Goal: Task Accomplishment & Management: Use online tool/utility

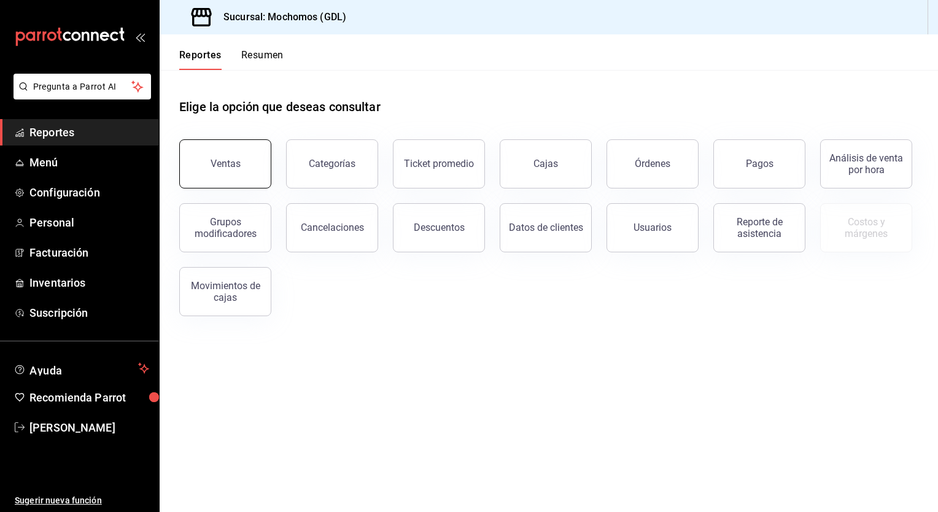
click at [218, 167] on div "Ventas" at bounding box center [226, 164] width 30 height 12
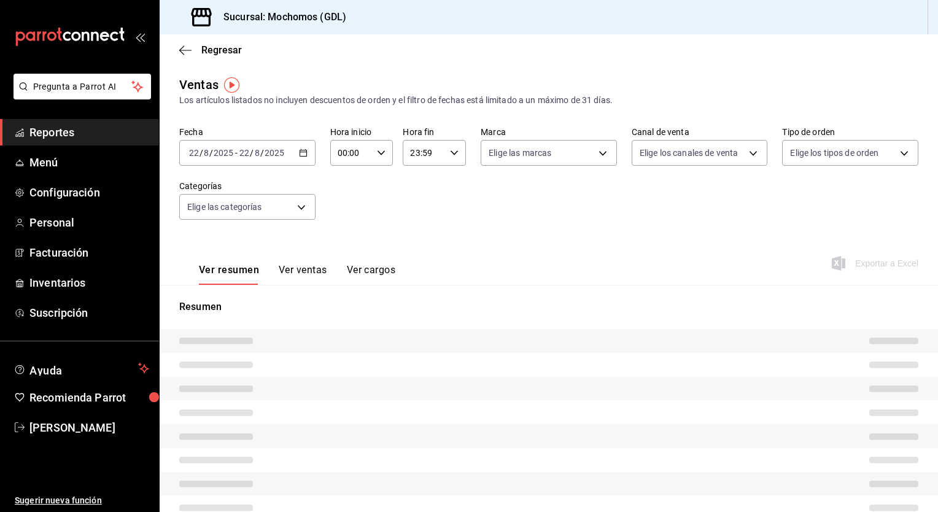
type input "05:00"
click at [299, 155] on icon "button" at bounding box center [303, 153] width 9 height 9
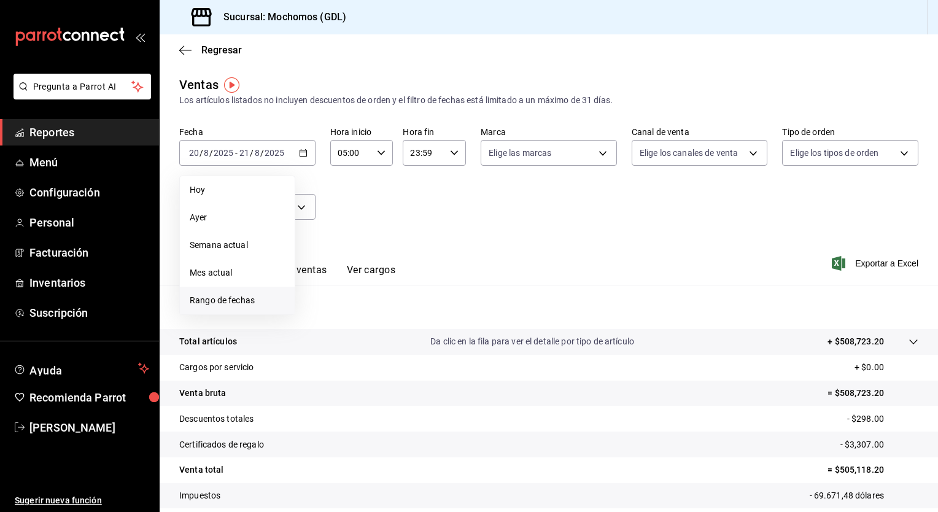
click at [219, 301] on span "Rango de fechas" at bounding box center [237, 300] width 95 height 13
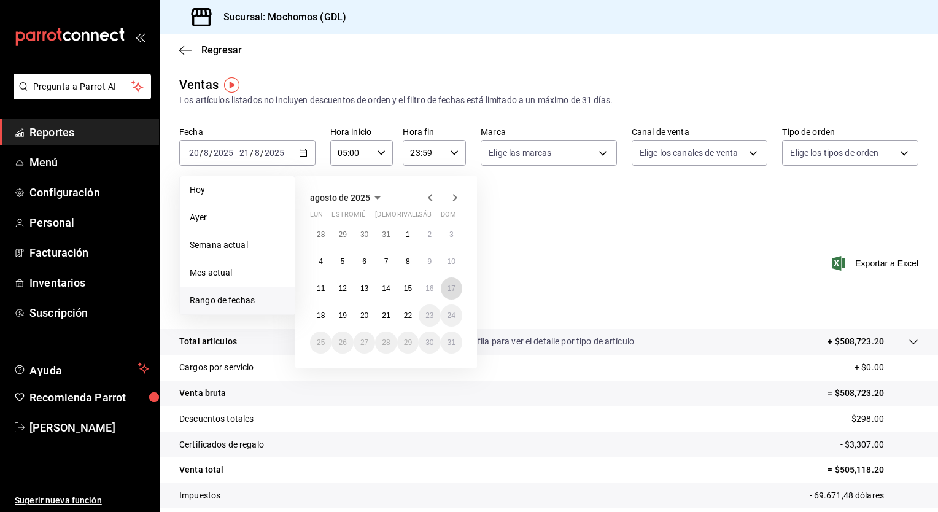
click at [441, 289] on button "17" at bounding box center [451, 288] width 21 height 22
click at [409, 320] on button "22" at bounding box center [407, 315] width 21 height 22
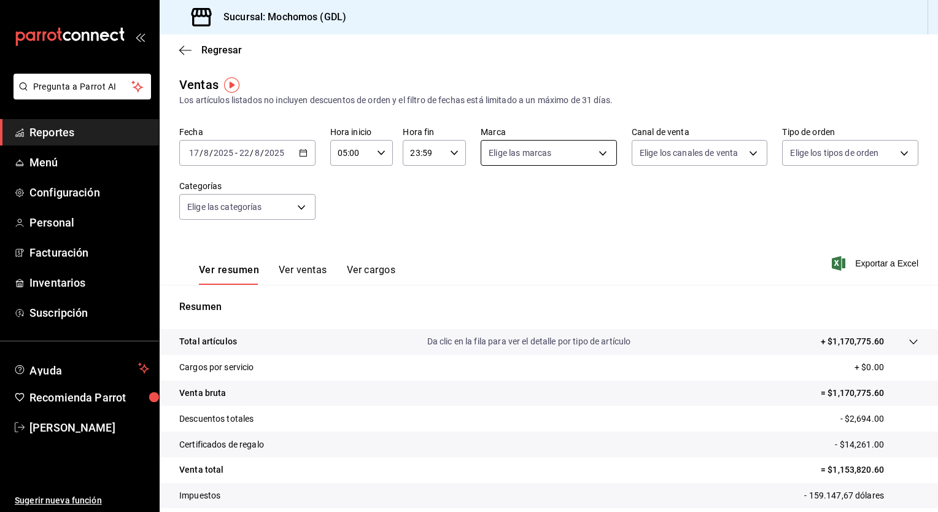
click at [598, 155] on body "Pregunta a Parrot AI Reportes Menú Configuración Personal Facturación Inventari…" at bounding box center [469, 256] width 938 height 512
click at [530, 248] on li "Mochomos (GDL)" at bounding box center [543, 242] width 133 height 28
type input "36c25d4a-7cb0-456c-a434-e981d54830bc"
checkbox input "true"
click at [838, 260] on div at bounding box center [469, 256] width 938 height 512
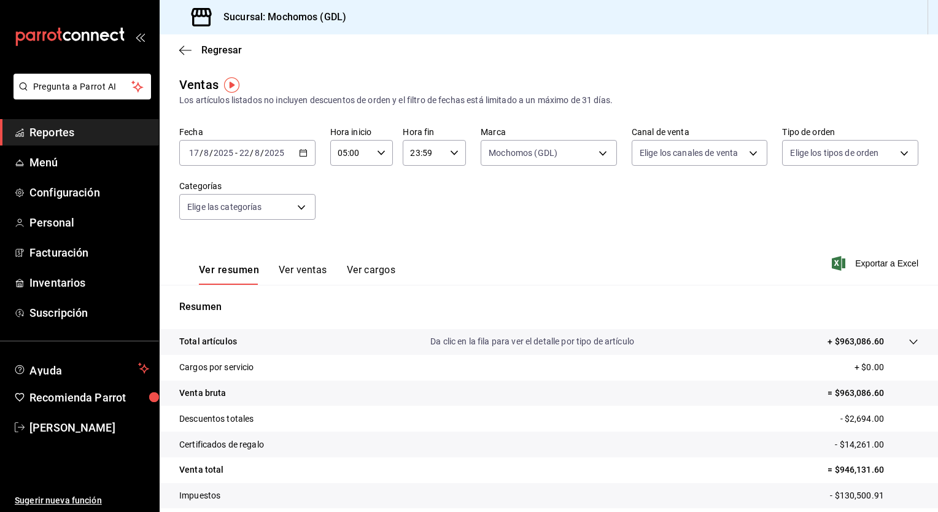
click at [838, 260] on span "Exportar a Excel" at bounding box center [876, 263] width 84 height 15
click at [304, 155] on icon "button" at bounding box center [303, 153] width 9 height 9
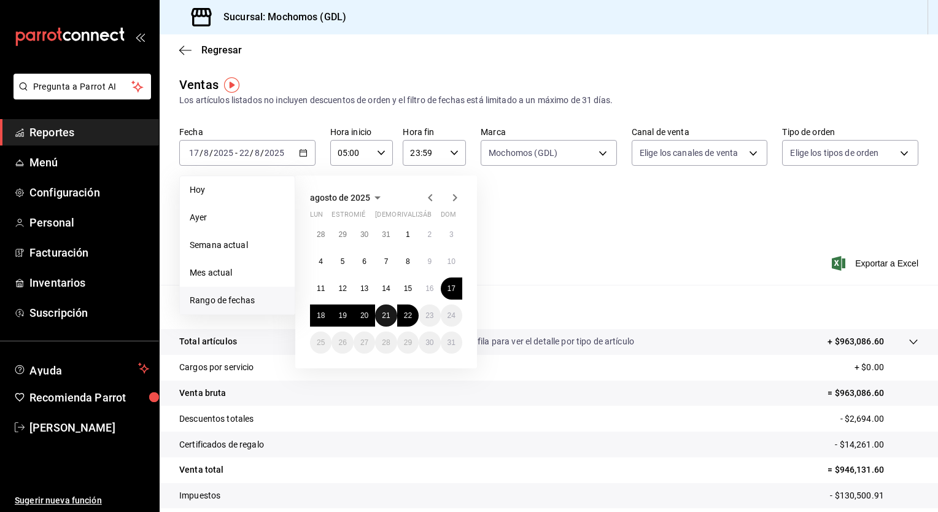
click at [387, 317] on abbr "21" at bounding box center [386, 315] width 8 height 9
click at [404, 318] on abbr "22" at bounding box center [408, 315] width 8 height 9
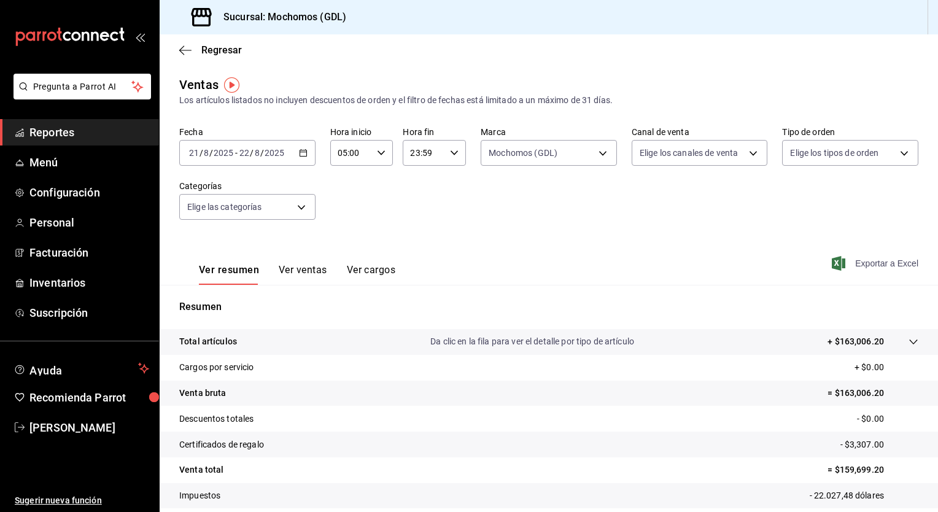
click at [867, 262] on font "Exportar a Excel" at bounding box center [886, 263] width 63 height 10
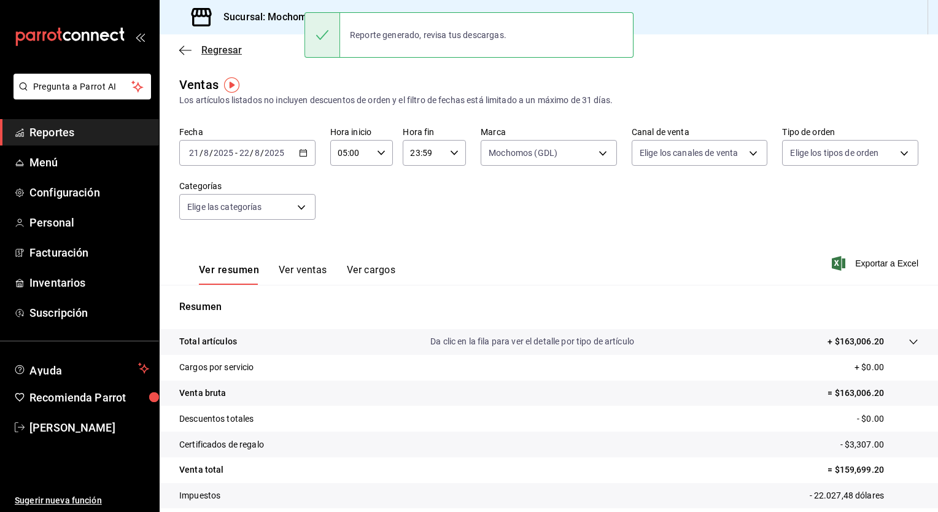
click at [187, 48] on icon "button" at bounding box center [185, 50] width 12 height 11
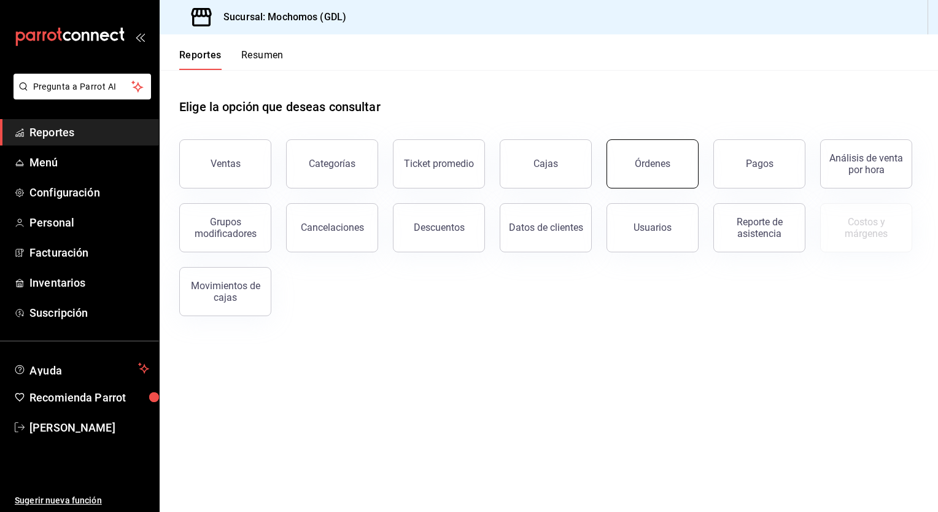
click at [675, 164] on button "Órdenes" at bounding box center [652, 163] width 92 height 49
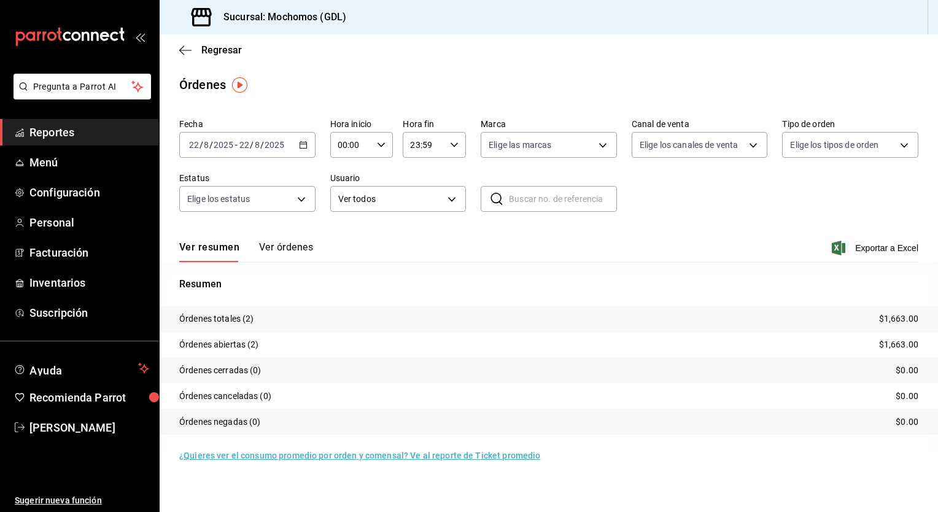
click at [304, 143] on icon "button" at bounding box center [303, 145] width 9 height 9
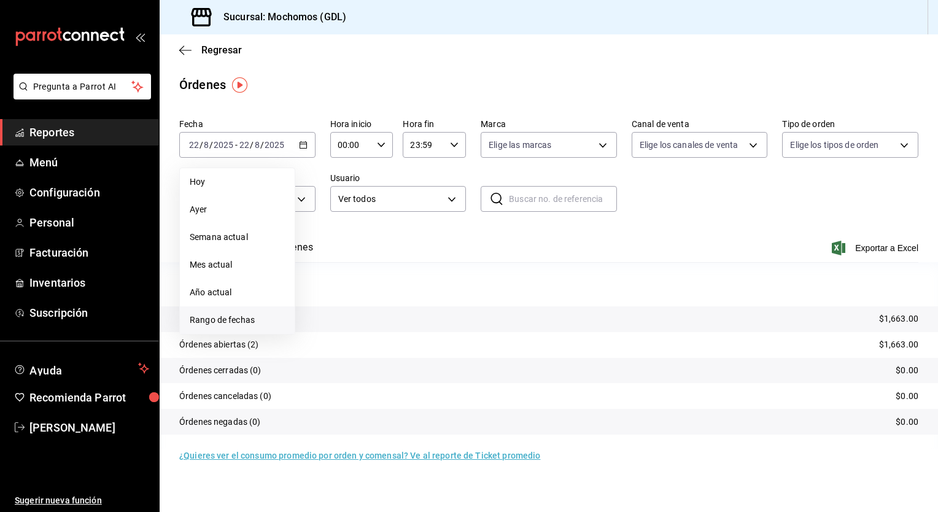
click at [214, 317] on span "Rango de fechas" at bounding box center [237, 320] width 95 height 13
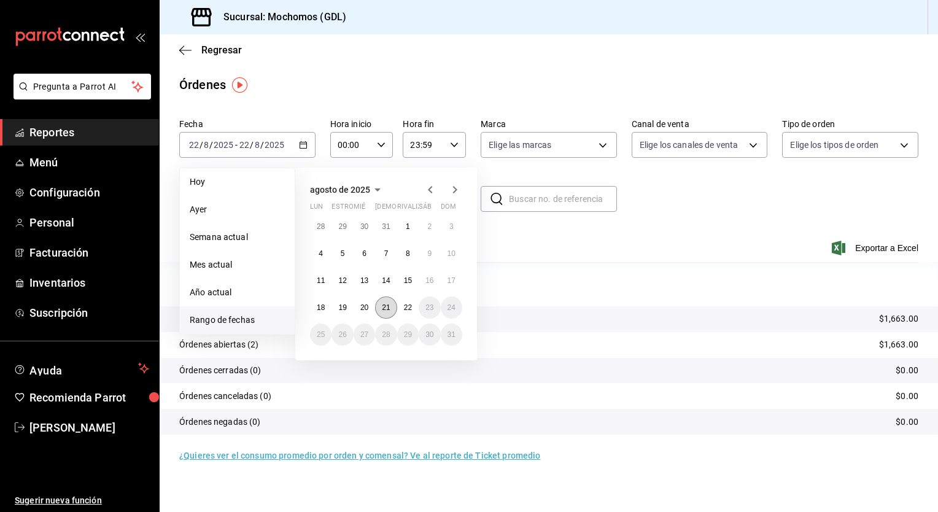
click at [390, 306] on abbr "21" at bounding box center [386, 307] width 8 height 9
click at [401, 306] on button "22" at bounding box center [407, 307] width 21 height 22
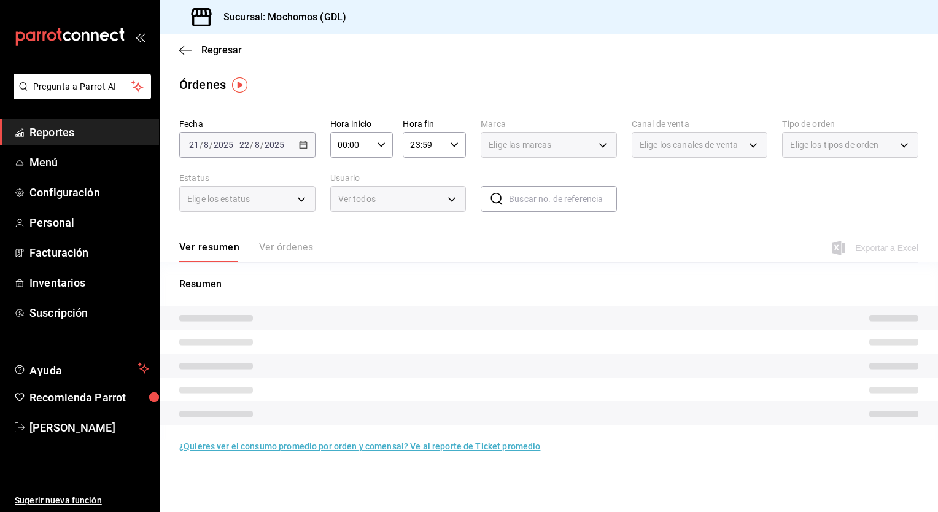
click at [379, 145] on \(Stroke\) "button" at bounding box center [380, 144] width 7 height 4
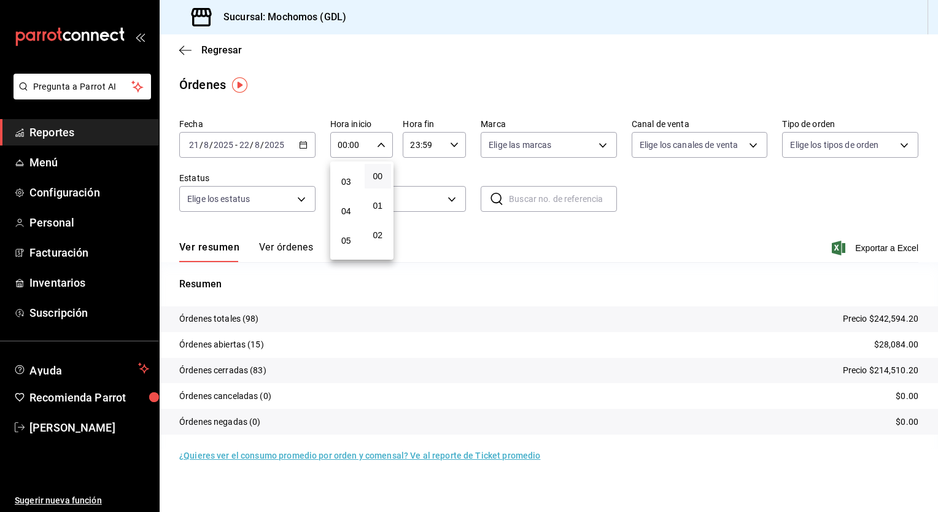
scroll to position [85, 0]
click at [344, 239] on span "05" at bounding box center [346, 238] width 12 height 10
type input "05:00"
click at [506, 266] on div at bounding box center [469, 256] width 938 height 512
click at [304, 146] on icon "button" at bounding box center [303, 145] width 9 height 9
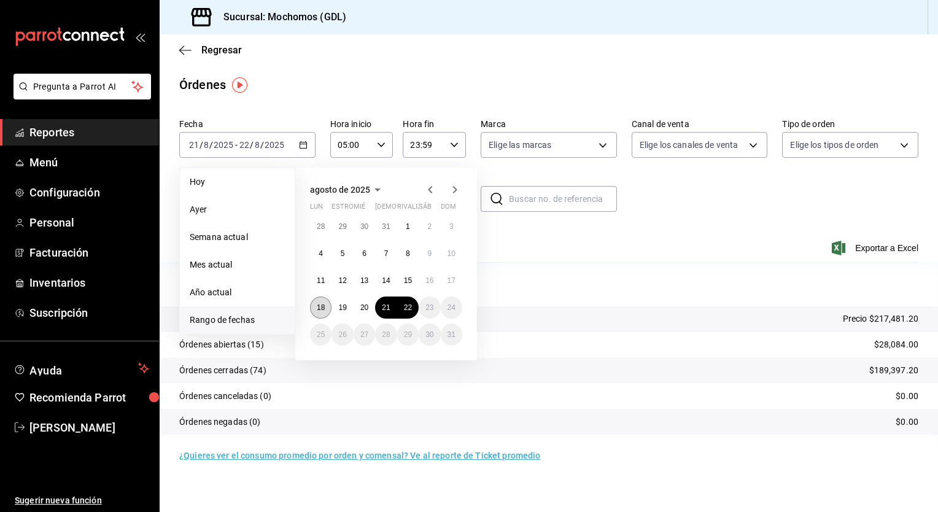
click at [314, 311] on button "18" at bounding box center [320, 307] width 21 height 22
click at [333, 309] on button "19" at bounding box center [341, 307] width 21 height 22
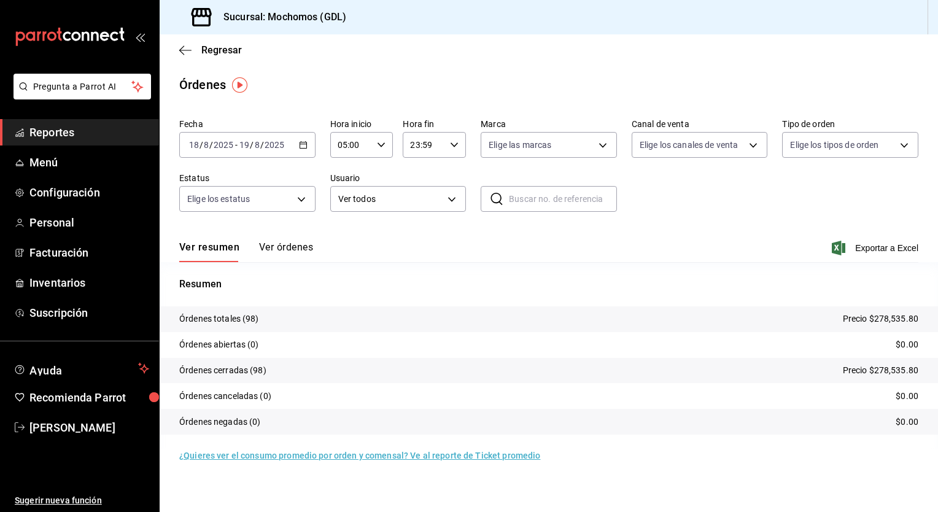
click at [731, 276] on div "Resumen Órdenes totales (98) Precio $278,535.80 Órdenes abiertas (0) $0.00 Órde…" at bounding box center [549, 355] width 778 height 187
click at [296, 142] on div "[DATE] [DATE] - [DATE] [DATE]" at bounding box center [247, 145] width 136 height 26
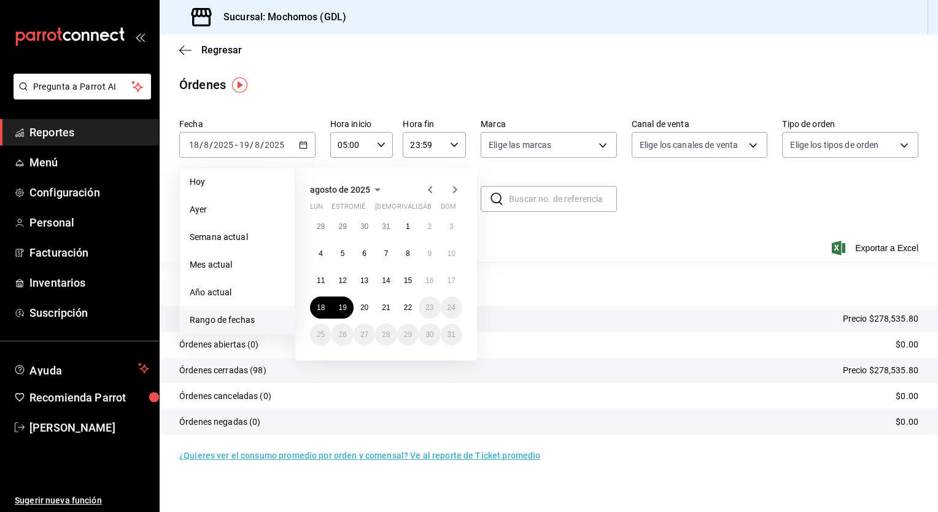
click at [508, 168] on div "[DATE] [PERSON_NAME] estropear mié jue rivalizar sáb dom 28 29 30 31 1 2 3 4 5 …" at bounding box center [402, 259] width 215 height 203
click at [452, 148] on icon "button" at bounding box center [454, 145] width 9 height 9
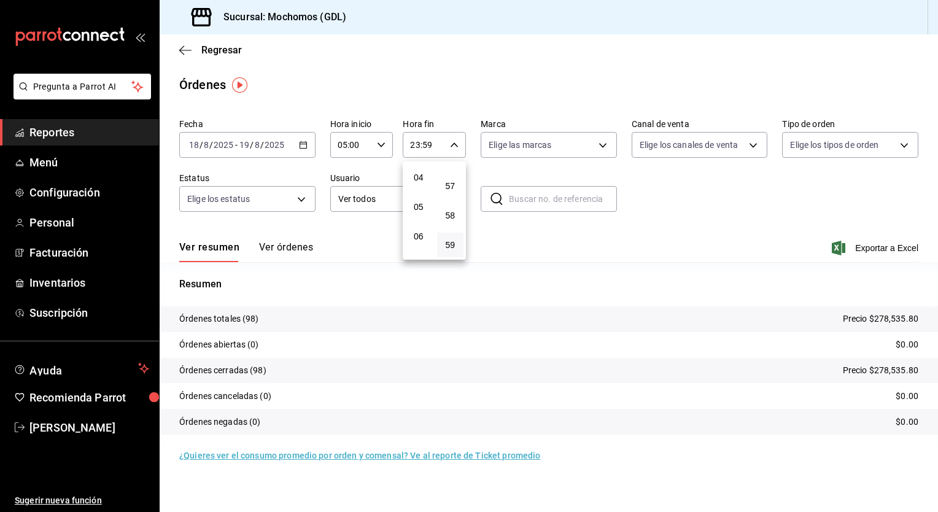
scroll to position [118, 0]
click at [428, 205] on button "05" at bounding box center [418, 205] width 27 height 25
type input "05:59"
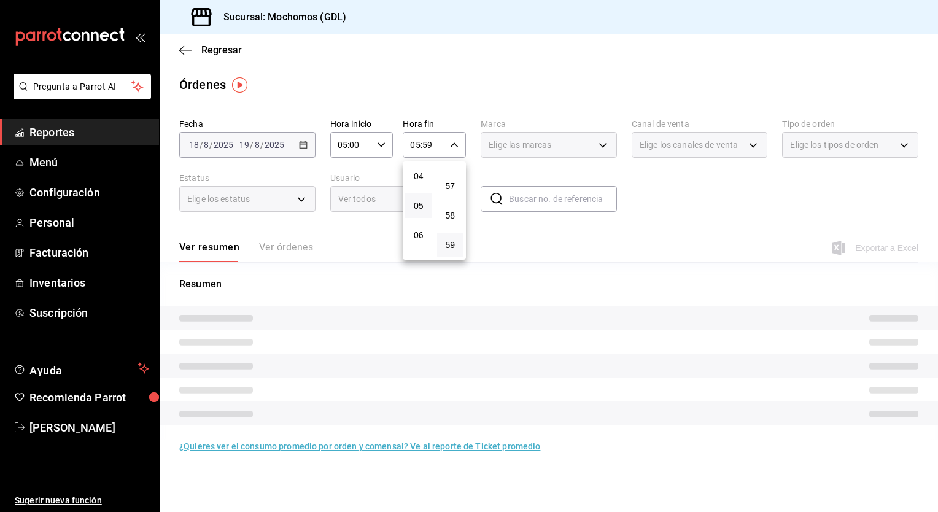
click at [565, 248] on div at bounding box center [469, 256] width 938 height 512
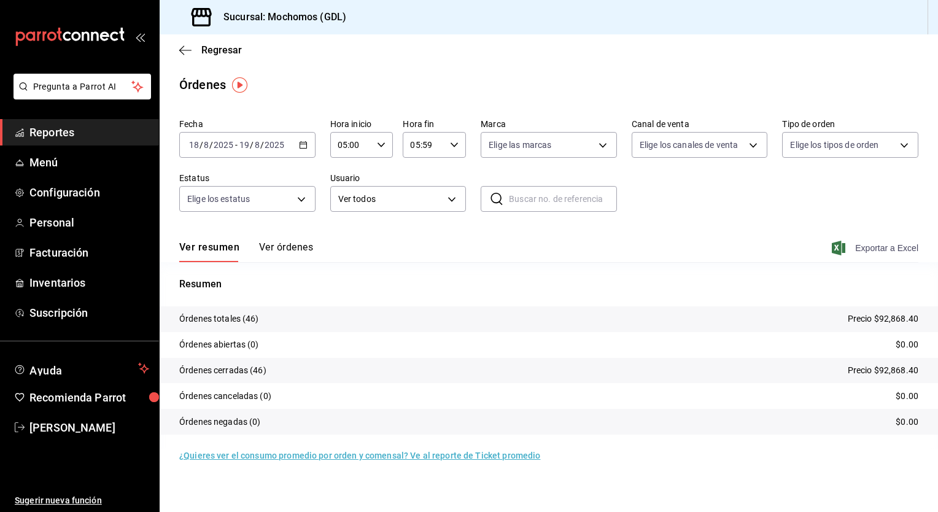
click at [872, 246] on font "Exportar a Excel" at bounding box center [886, 248] width 63 height 10
